Goal: Transaction & Acquisition: Purchase product/service

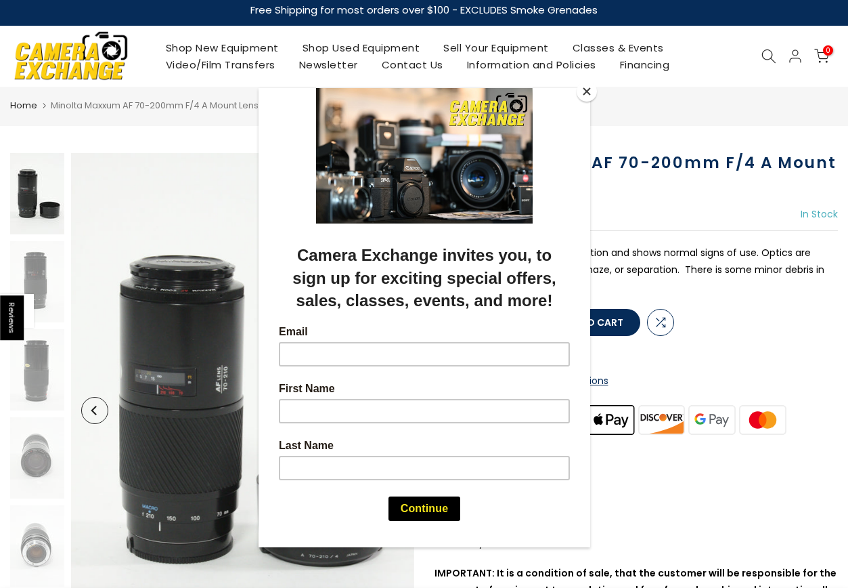
scroll to position [13, 0]
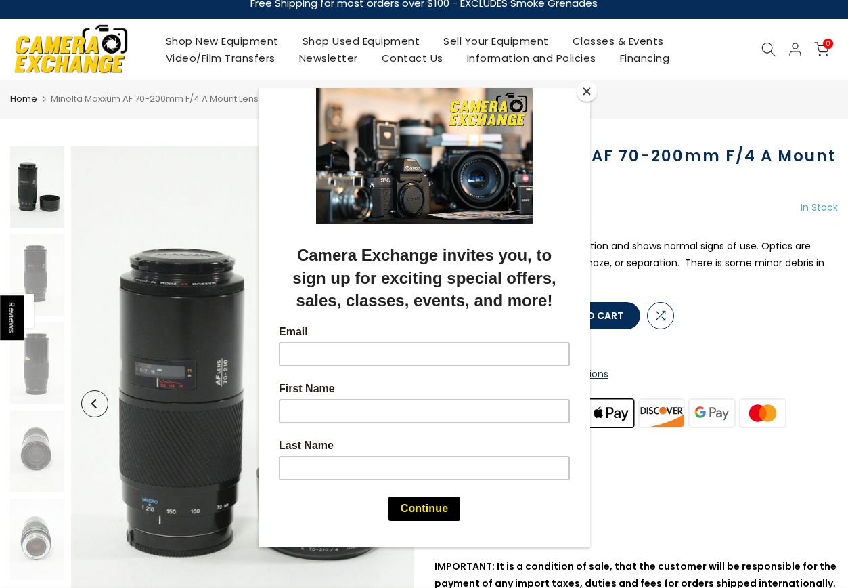
click at [588, 93] on button "Close" at bounding box center [587, 91] width 20 height 20
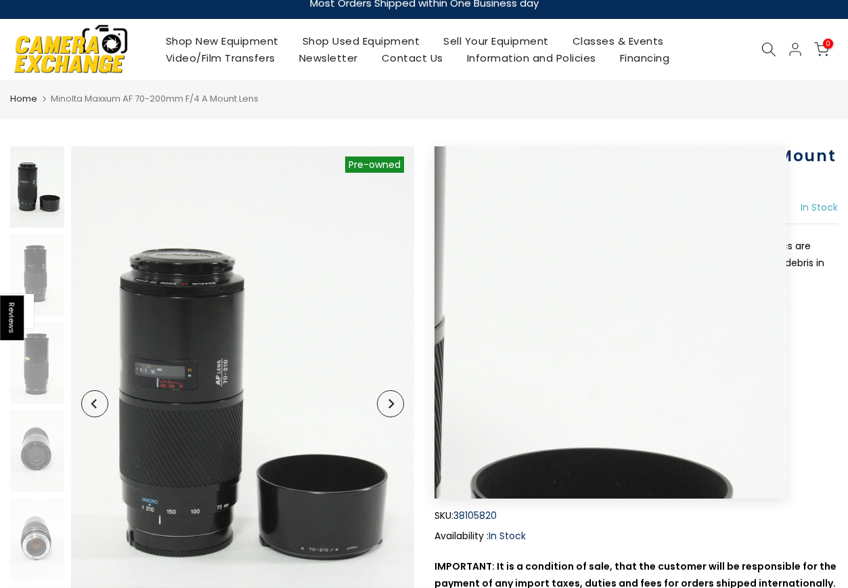
click at [402, 402] on button "Next" at bounding box center [390, 403] width 27 height 27
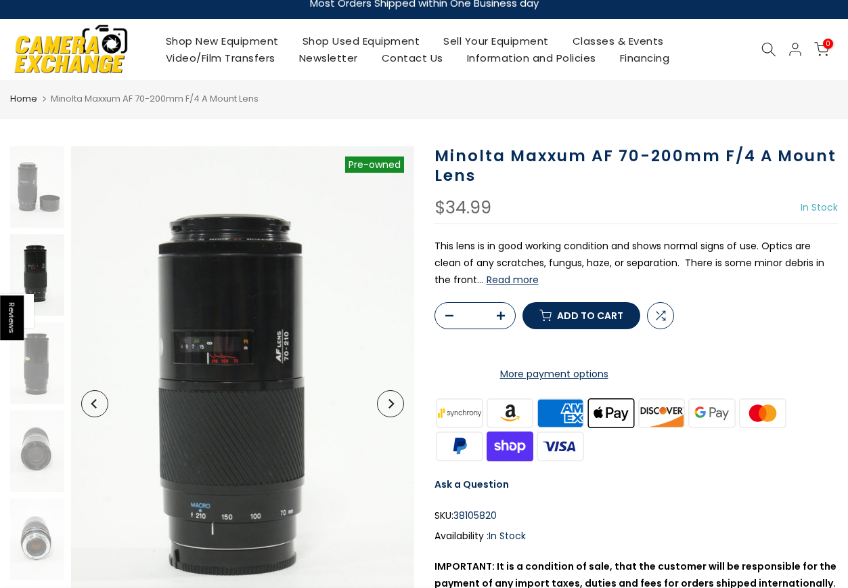
click at [402, 402] on button "Next" at bounding box center [390, 403] width 27 height 27
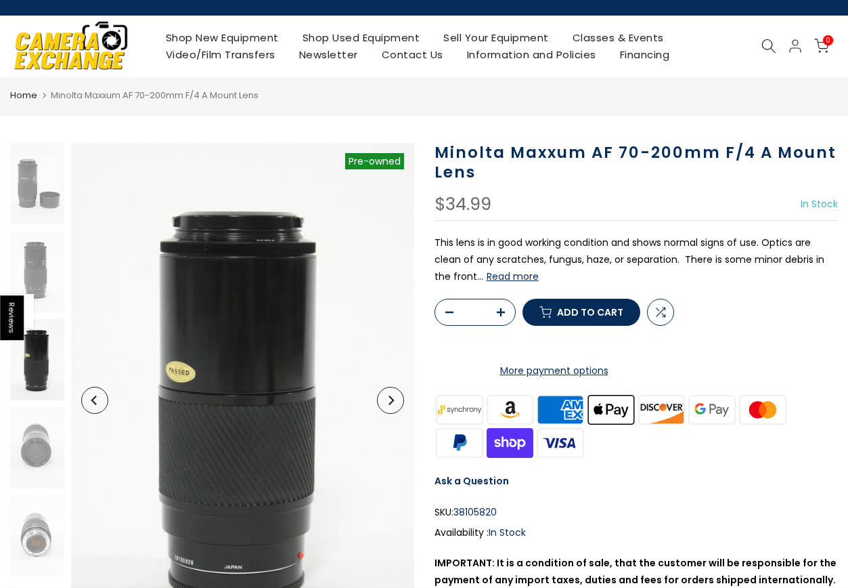
scroll to position [16, 0]
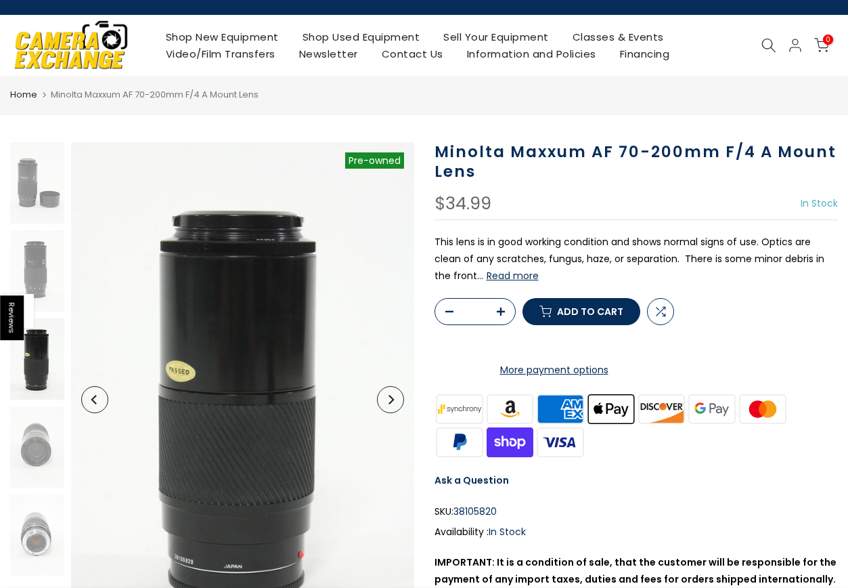
click at [399, 402] on button "Next" at bounding box center [390, 399] width 27 height 27
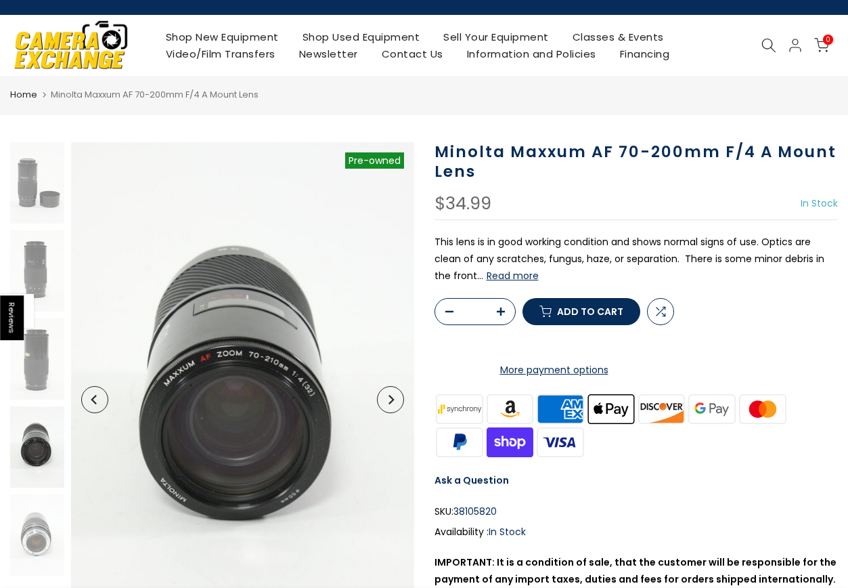
click at [399, 402] on button "Next" at bounding box center [390, 399] width 27 height 27
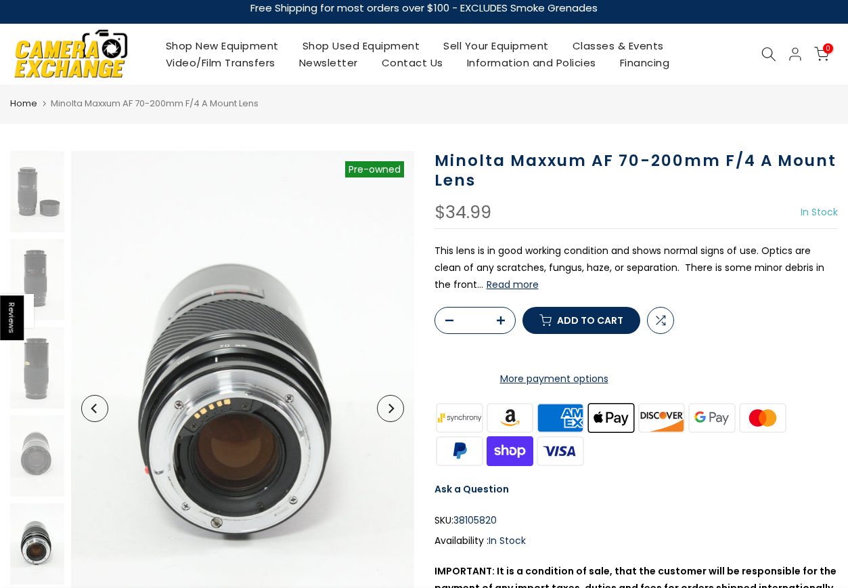
scroll to position [7, 0]
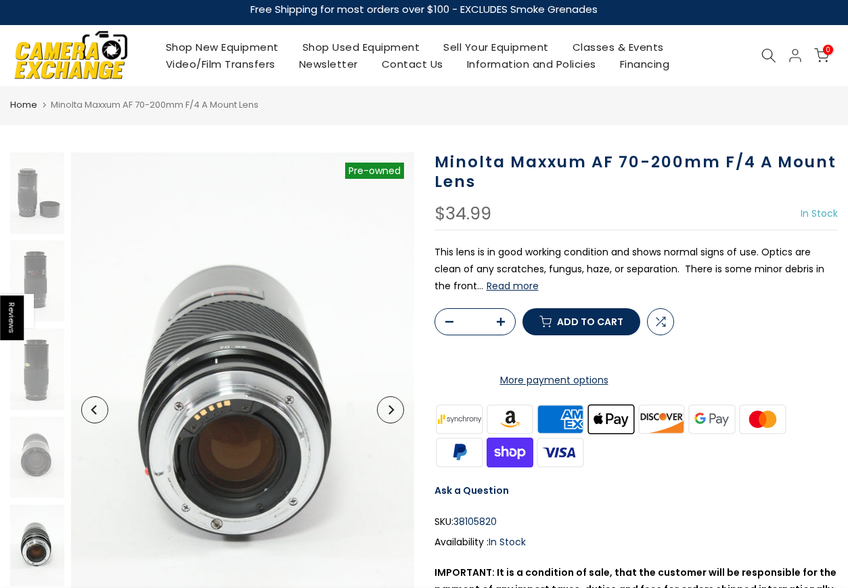
click at [399, 402] on button "Next" at bounding box center [390, 409] width 27 height 27
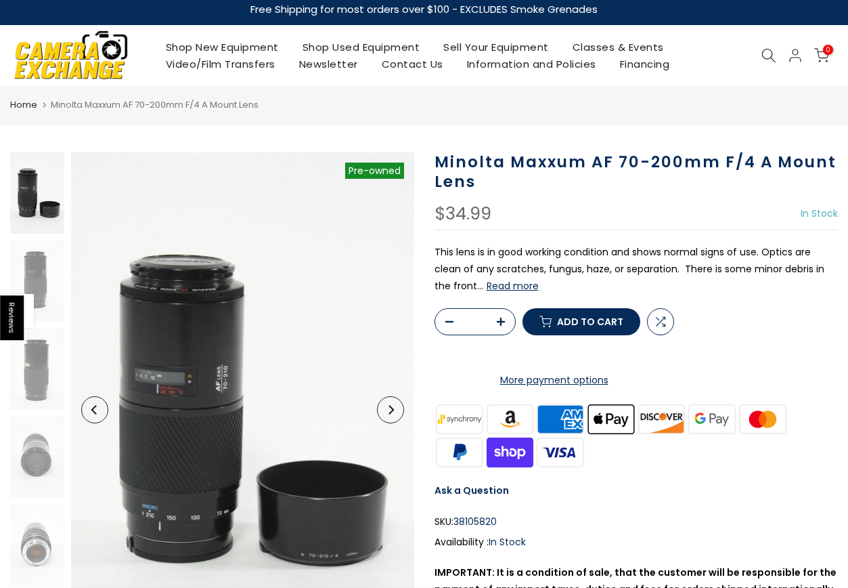
click at [399, 402] on button "Next" at bounding box center [390, 409] width 27 height 27
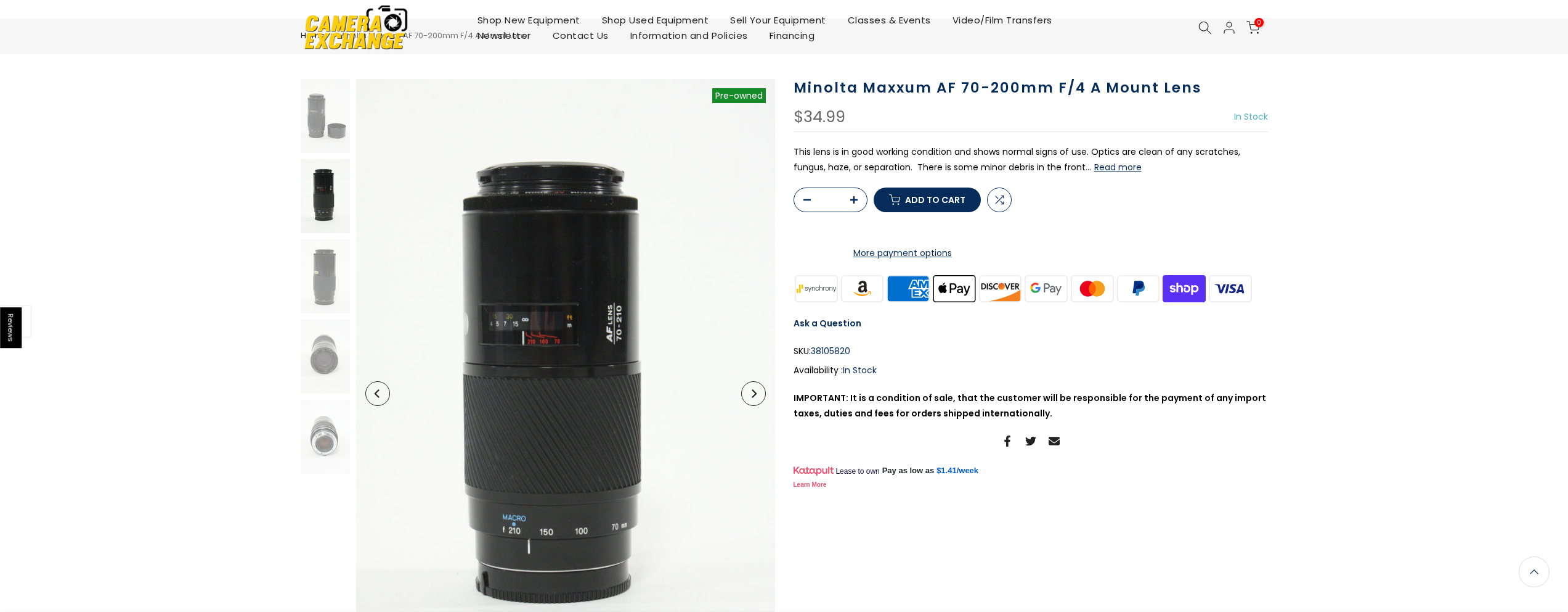
scroll to position [0, 0]
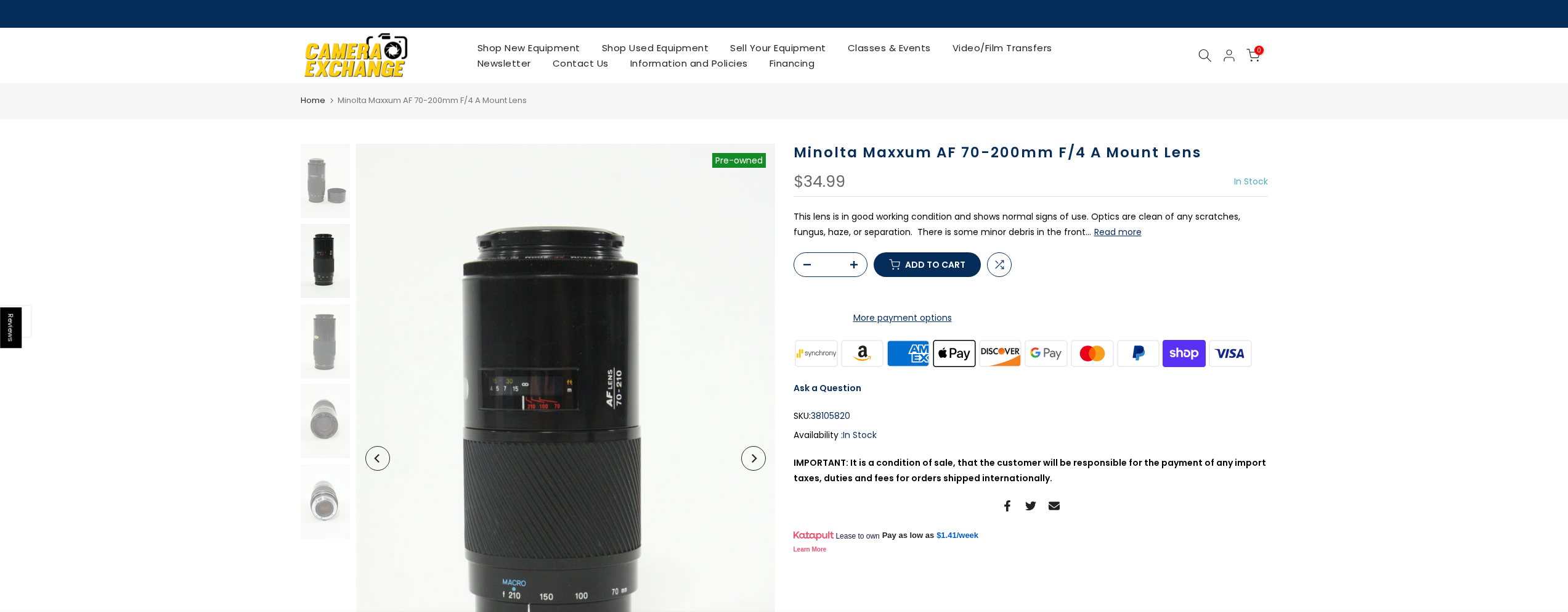
click at [772, 155] on h1 "Minolta Maxxum AF 70-200mm F/4 A Mount Lens" at bounding box center [1030, 153] width 474 height 18
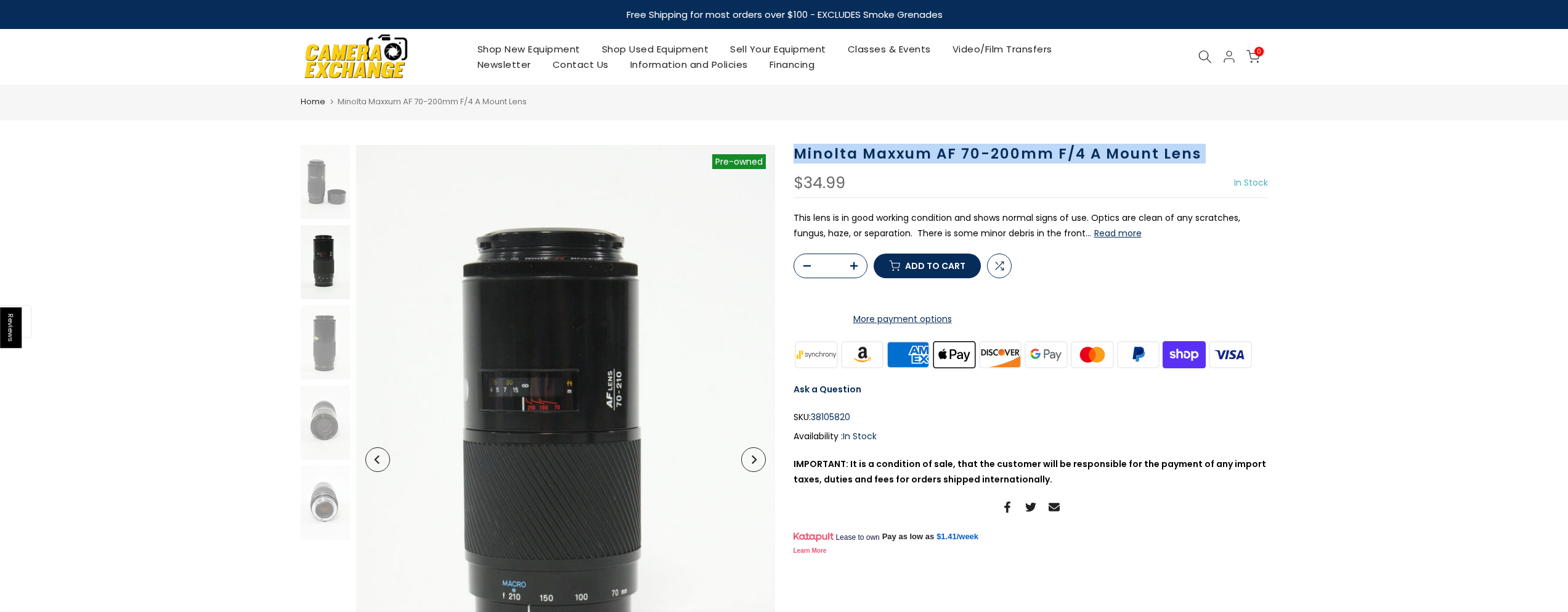
copy div "Minolta Maxxum AF 70-200mm F/4 A Mount Lens"
